Goal: Information Seeking & Learning: Check status

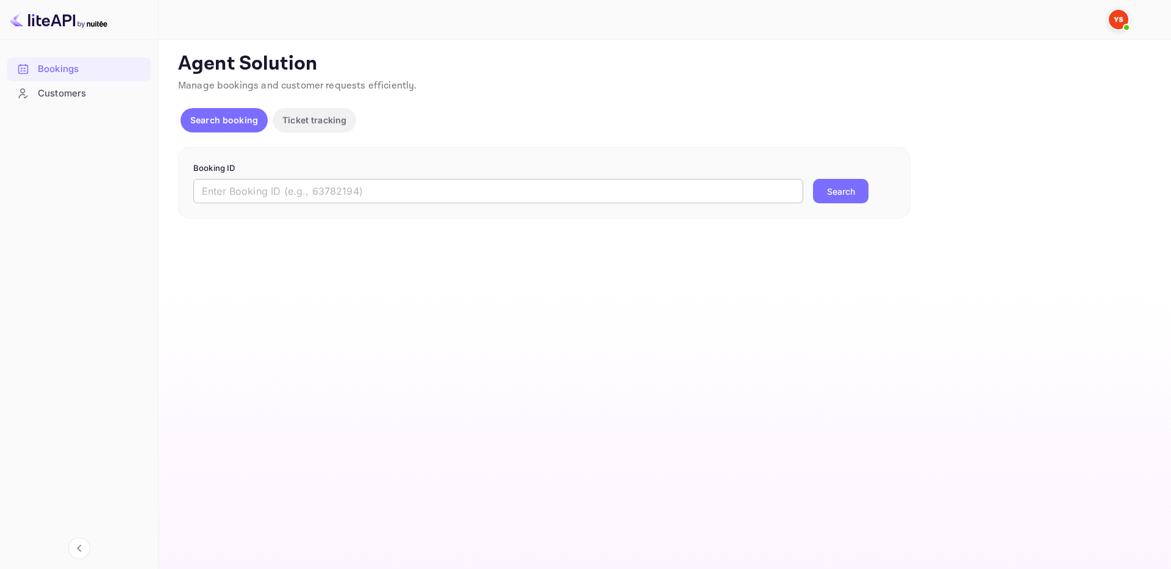
click at [722, 190] on input "text" at bounding box center [498, 191] width 610 height 24
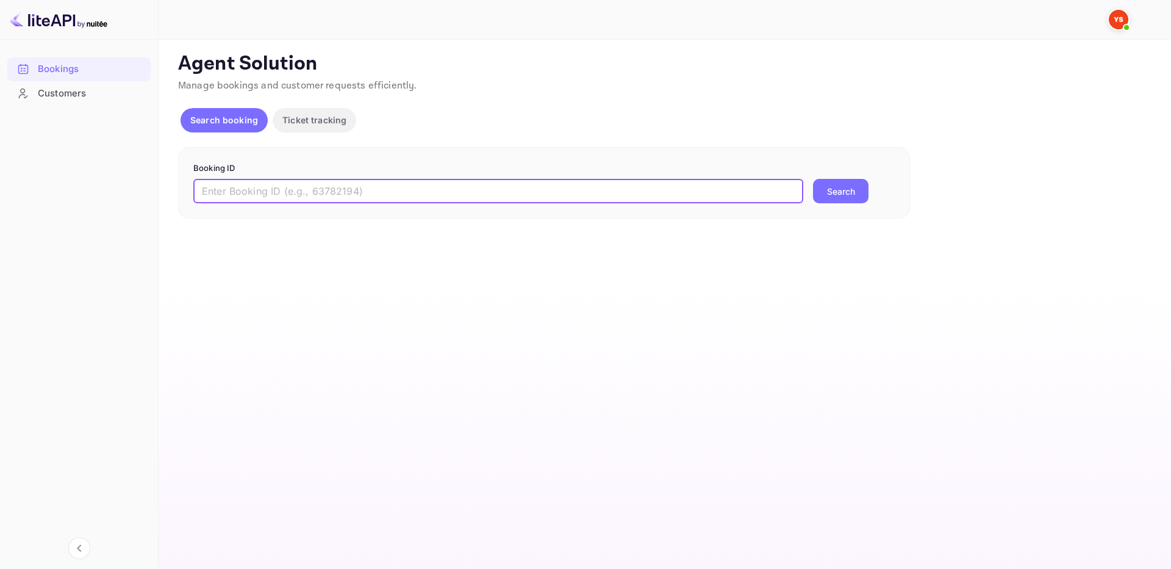
paste input "9679380"
type input "9679380"
click at [841, 185] on button "Search" at bounding box center [841, 191] width 56 height 24
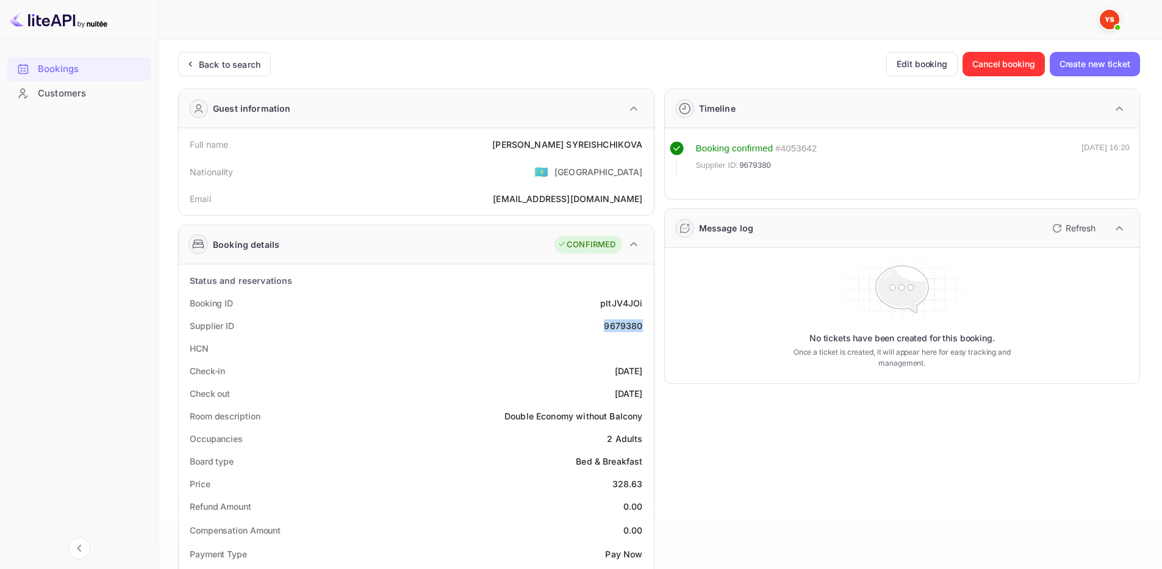
drag, startPoint x: 601, startPoint y: 323, endPoint x: 652, endPoint y: 325, distance: 50.0
copy div "9679380"
drag, startPoint x: 537, startPoint y: 141, endPoint x: 646, endPoint y: 145, distance: 108.6
click at [646, 145] on div "Full name [PERSON_NAME]" at bounding box center [416, 144] width 465 height 23
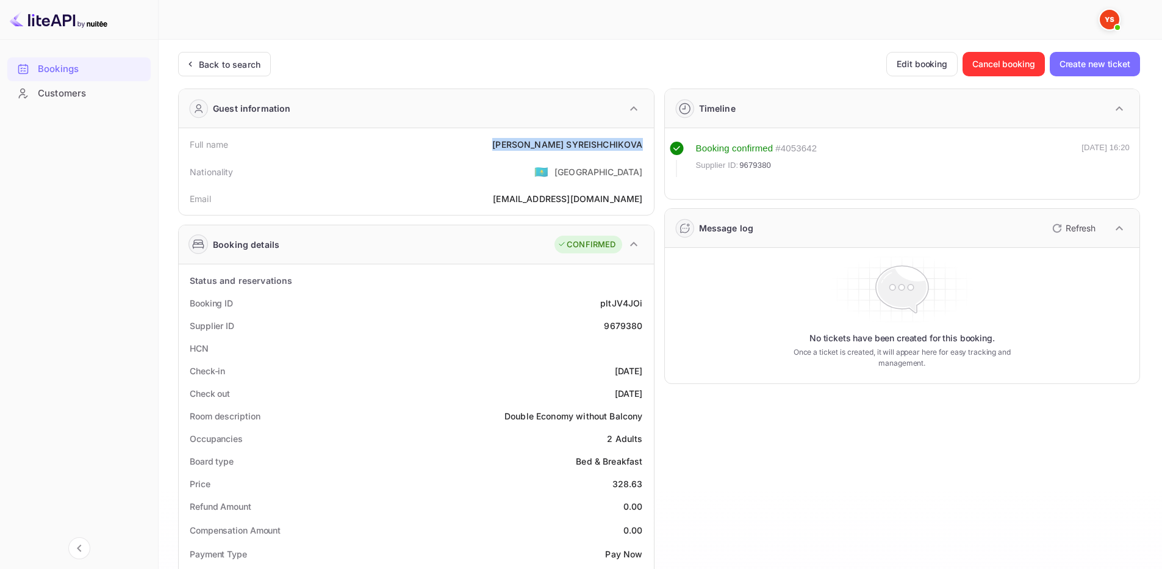
copy div "[PERSON_NAME]"
drag, startPoint x: 612, startPoint y: 484, endPoint x: 644, endPoint y: 483, distance: 32.4
click at [644, 483] on div "Price 328.63" at bounding box center [416, 483] width 465 height 23
copy div "328.63"
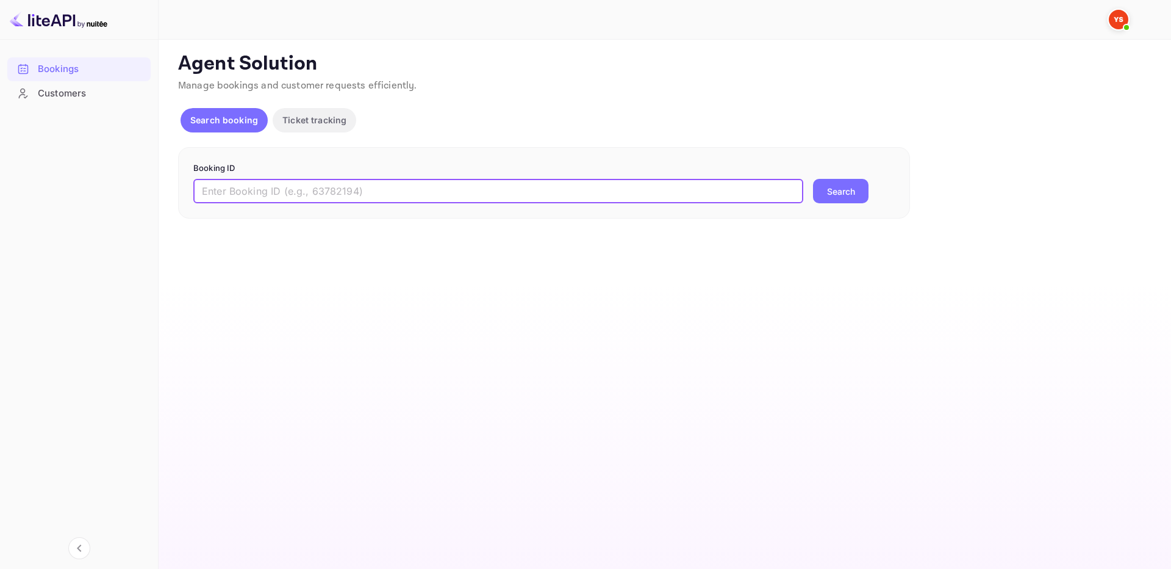
drag, startPoint x: 767, startPoint y: 188, endPoint x: 805, endPoint y: 191, distance: 38.6
click at [767, 188] on input "text" at bounding box center [498, 191] width 610 height 24
paste input "9934837"
type input "9934837"
click at [816, 190] on button "Search" at bounding box center [841, 191] width 56 height 24
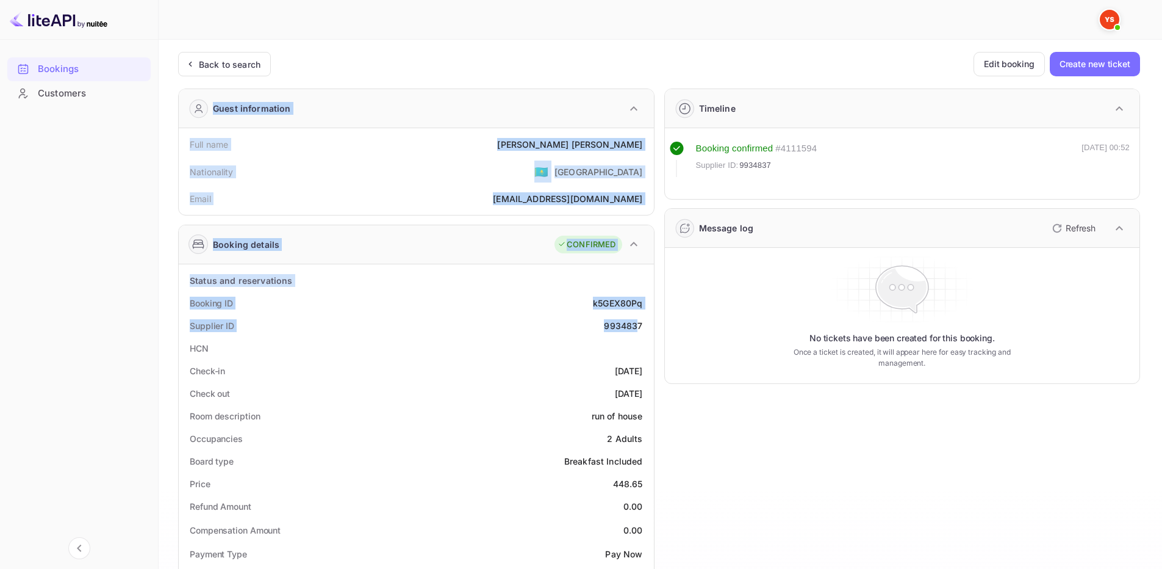
drag, startPoint x: 605, startPoint y: 325, endPoint x: 638, endPoint y: 321, distance: 33.8
click at [567, 306] on div "Booking ID k5GEX80Pq" at bounding box center [416, 303] width 465 height 23
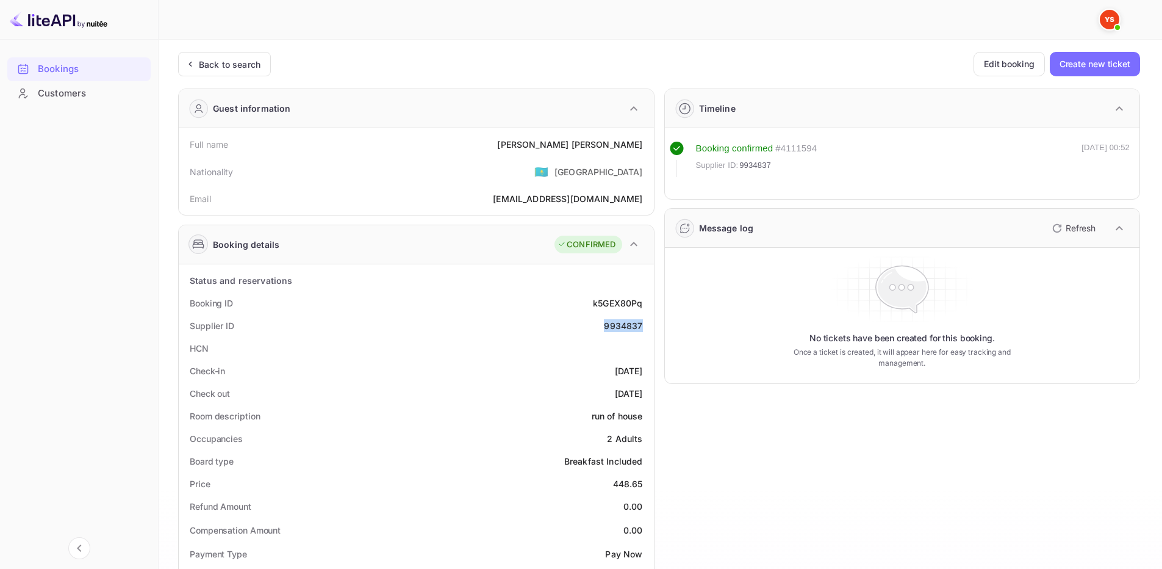
drag, startPoint x: 618, startPoint y: 328, endPoint x: 644, endPoint y: 328, distance: 26.2
click at [644, 328] on div "Supplier ID 9934837" at bounding box center [416, 325] width 465 height 23
copy div "9934837"
drag, startPoint x: 573, startPoint y: 142, endPoint x: 647, endPoint y: 141, distance: 74.4
click at [647, 141] on div "Full name Anton Danilov" at bounding box center [416, 144] width 465 height 23
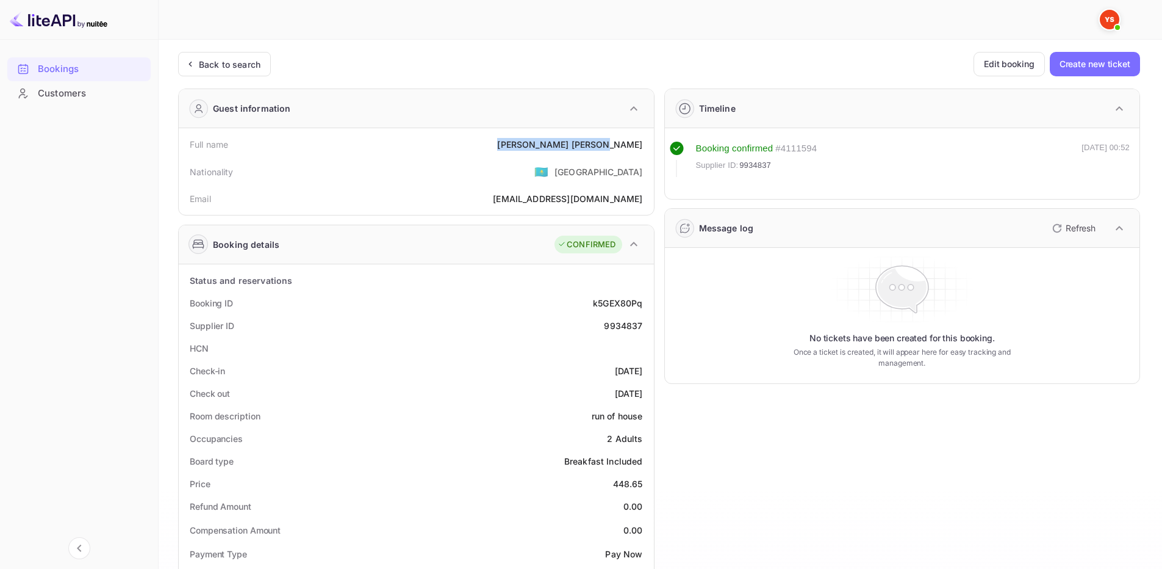
copy div "Anton Danilov"
drag, startPoint x: 613, startPoint y: 482, endPoint x: 645, endPoint y: 484, distance: 31.8
click at [645, 484] on div "Price 448.65" at bounding box center [416, 483] width 465 height 23
copy div "448.65"
